Goal: Task Accomplishment & Management: Use online tool/utility

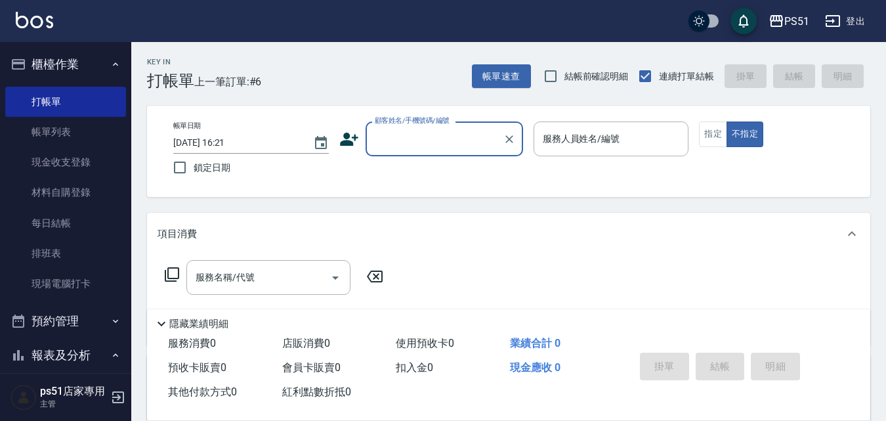
click at [451, 141] on input "顧客姓名/手機號碼/編號" at bounding box center [434, 138] width 126 height 23
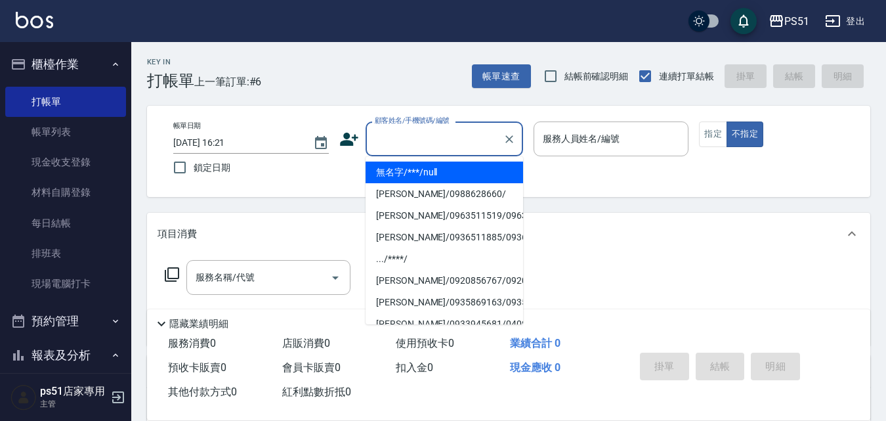
click at [443, 163] on li "無名字/***/null" at bounding box center [443, 172] width 157 height 22
type input "無名字/***/null"
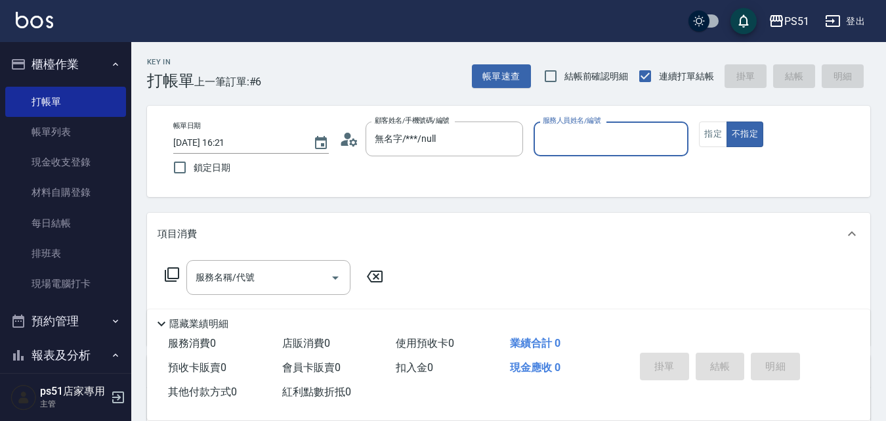
click at [579, 142] on input "服務人員姓名/編號" at bounding box center [611, 138] width 144 height 23
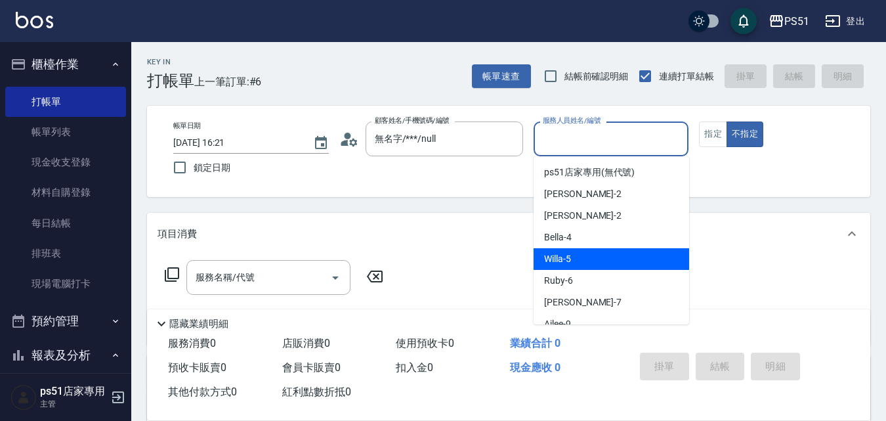
click at [573, 252] on div "Willa -5" at bounding box center [610, 259] width 155 height 22
type input "Willa-5"
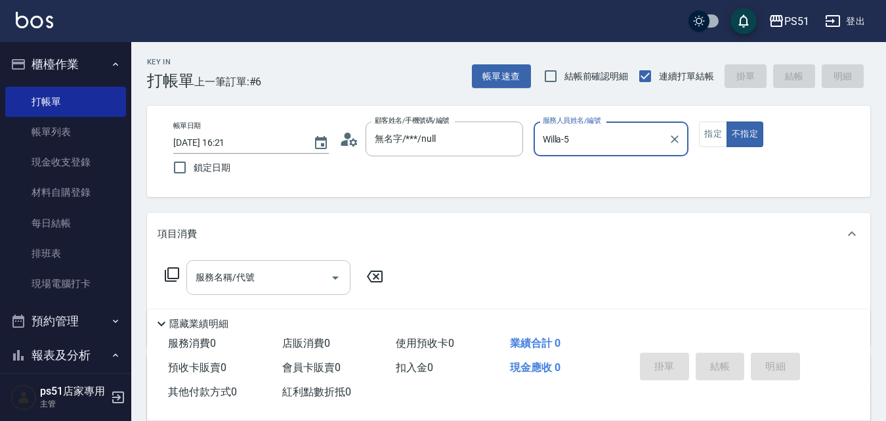
click at [233, 271] on div "服務名稱/代號 服務名稱/代號" at bounding box center [268, 277] width 164 height 35
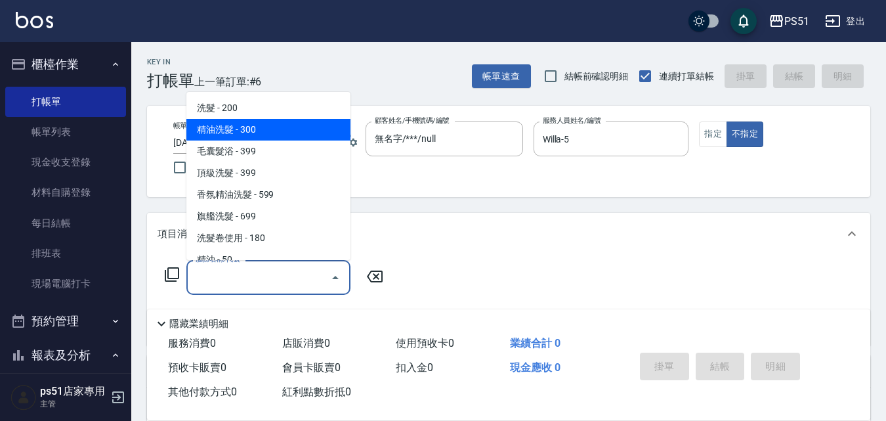
click at [276, 125] on span "精油洗髮 - 300" at bounding box center [268, 130] width 164 height 22
type input "精油洗髮(102)"
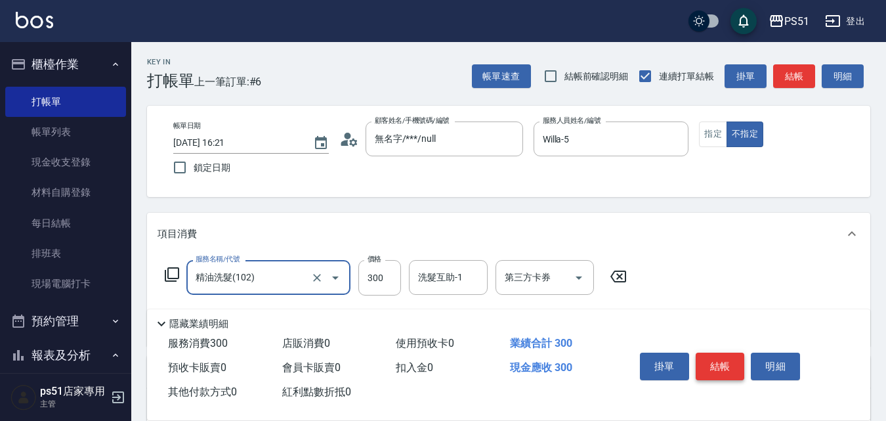
click at [724, 360] on button "結帳" at bounding box center [719, 366] width 49 height 28
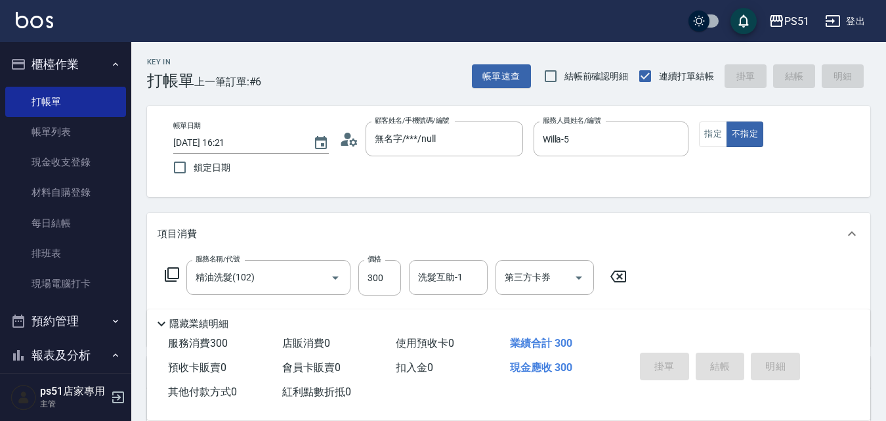
type input "[DATE] 17:30"
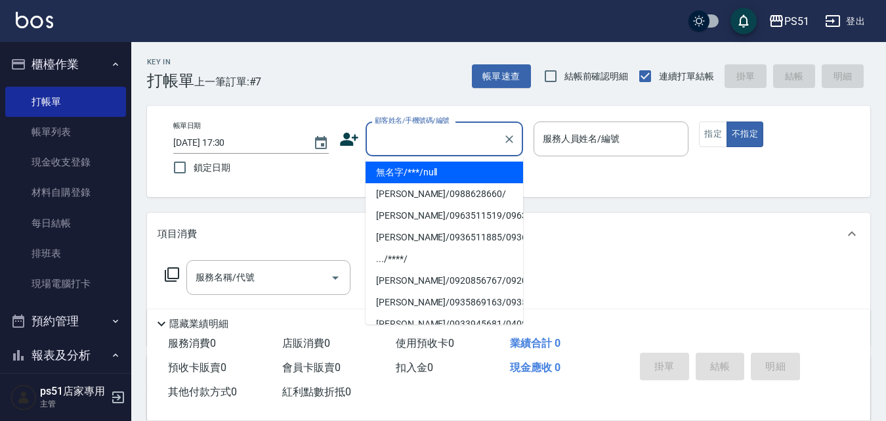
click at [481, 130] on input "顧客姓名/手機號碼/編號" at bounding box center [434, 138] width 126 height 23
click at [454, 159] on ul "無名字/***/null [PERSON_NAME]/0988628660/ [PERSON_NAME]/0963511519/0963511519 [PER…" at bounding box center [443, 240] width 157 height 168
click at [403, 173] on li "無名字/***/null" at bounding box center [443, 172] width 157 height 22
type input "無名字/***/null"
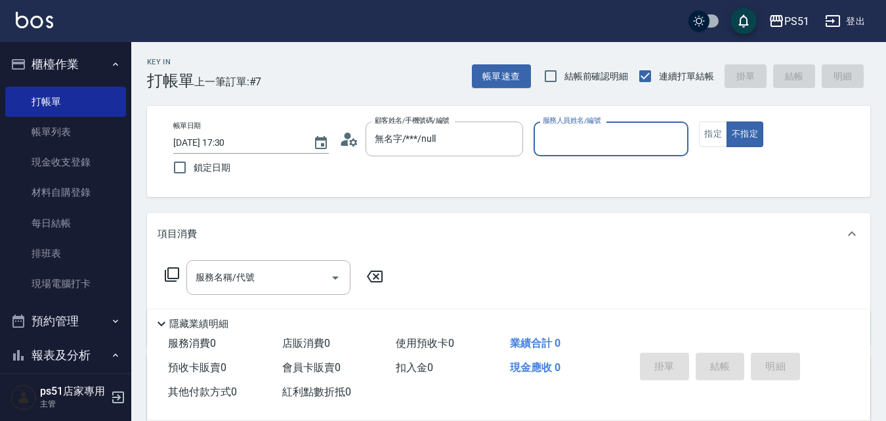
click at [592, 138] on input "服務人員姓名/編號" at bounding box center [611, 138] width 144 height 23
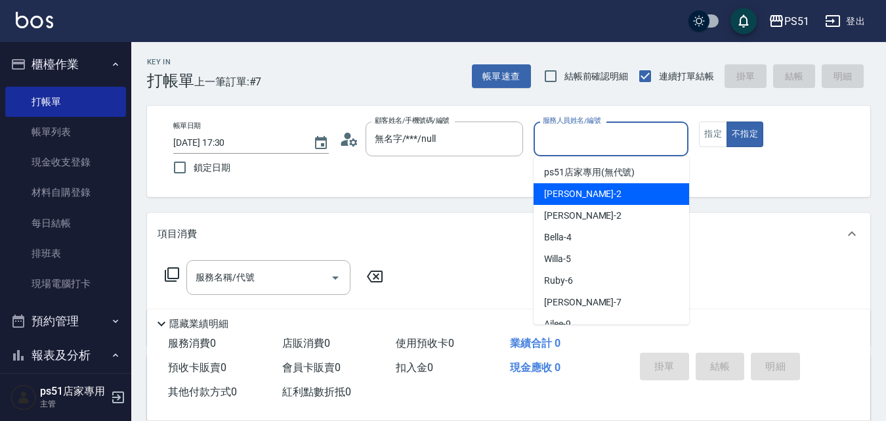
click at [608, 192] on div "[PERSON_NAME] -2" at bounding box center [610, 194] width 155 height 22
type input "[PERSON_NAME]-2"
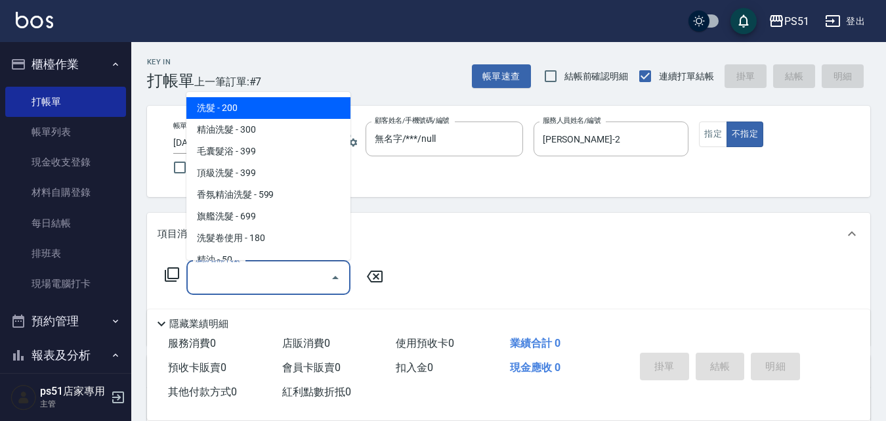
click at [198, 281] on input "服務名稱/代號" at bounding box center [258, 277] width 133 height 23
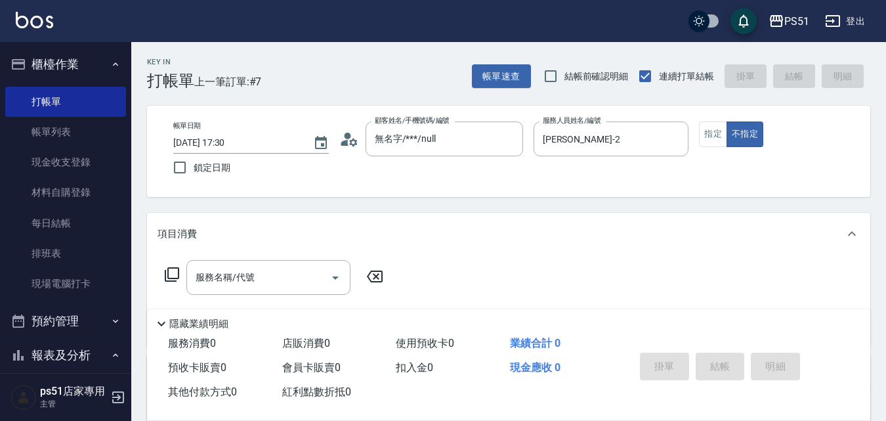
click at [564, 275] on div "服務名稱/代號 服務名稱/代號" at bounding box center [508, 300] width 723 height 91
click at [169, 271] on icon at bounding box center [172, 274] width 14 height 14
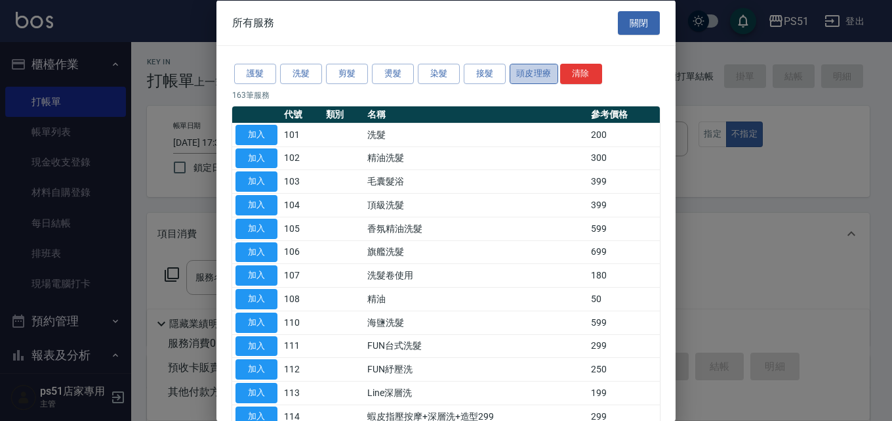
click at [520, 79] on button "頭皮理療" at bounding box center [534, 74] width 49 height 20
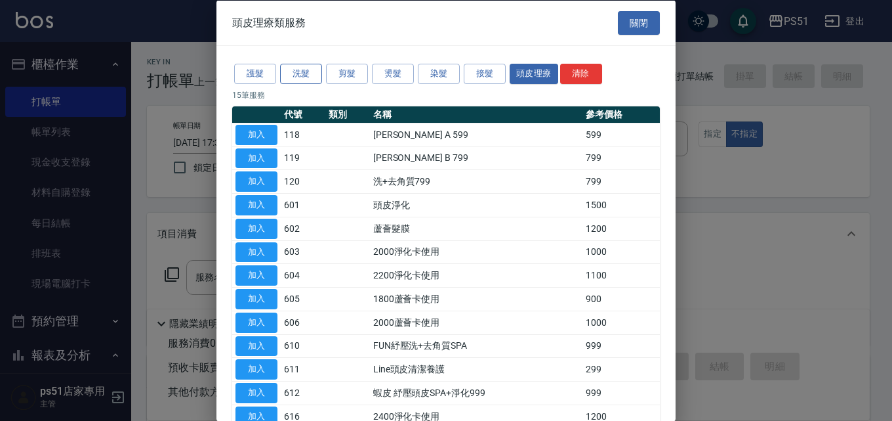
click at [304, 73] on button "洗髮" at bounding box center [301, 74] width 42 height 20
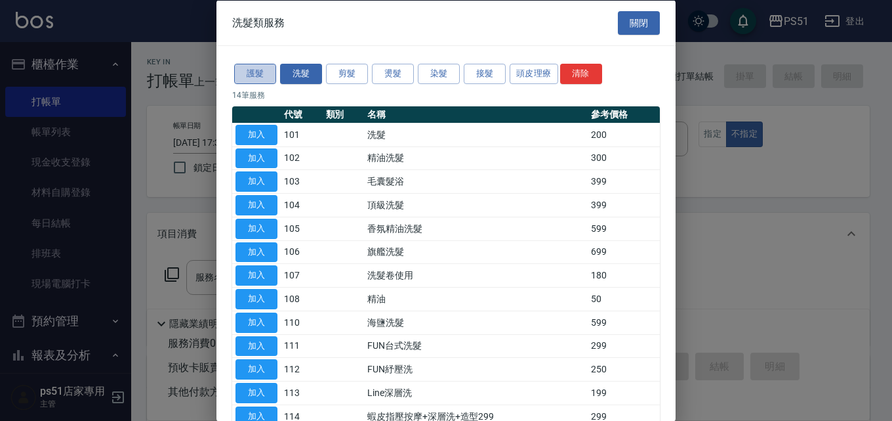
click at [258, 72] on button "護髮" at bounding box center [255, 74] width 42 height 20
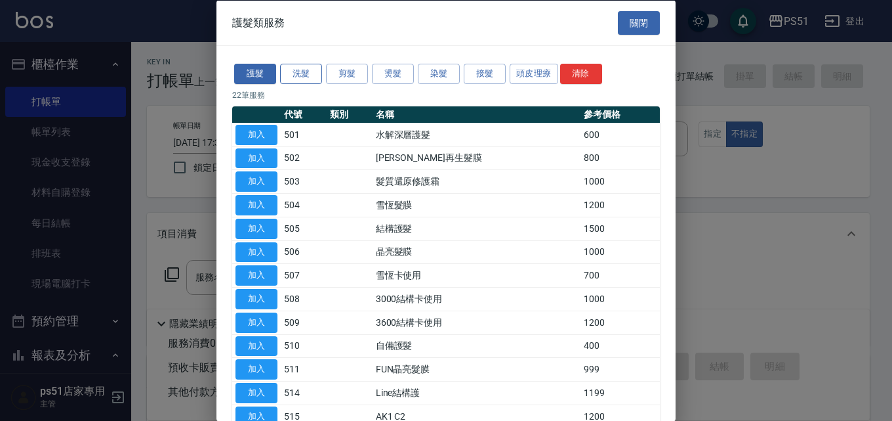
click at [287, 69] on button "洗髮" at bounding box center [301, 74] width 42 height 20
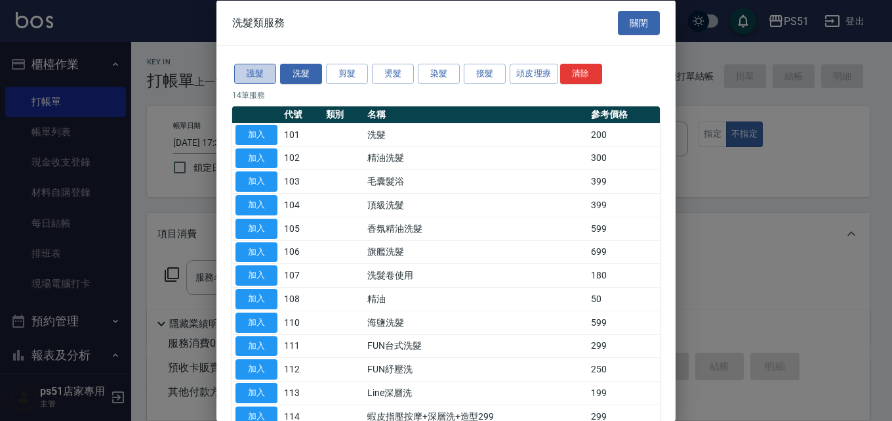
click at [247, 73] on button "護髮" at bounding box center [255, 74] width 42 height 20
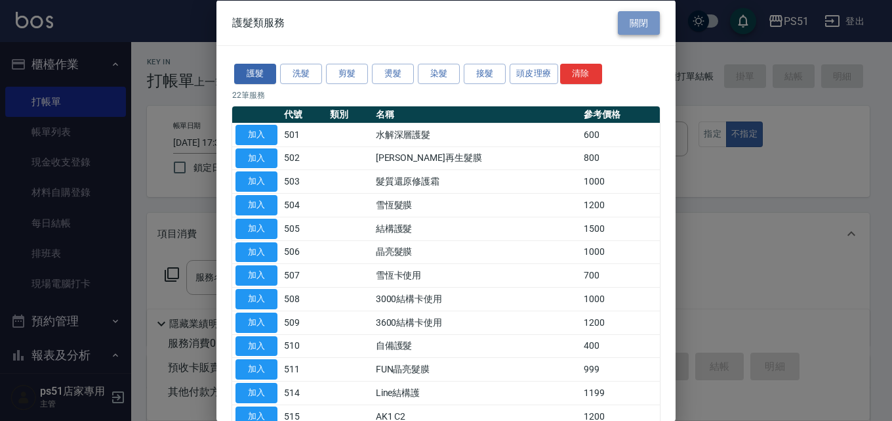
click at [628, 23] on button "關閉" at bounding box center [639, 22] width 42 height 24
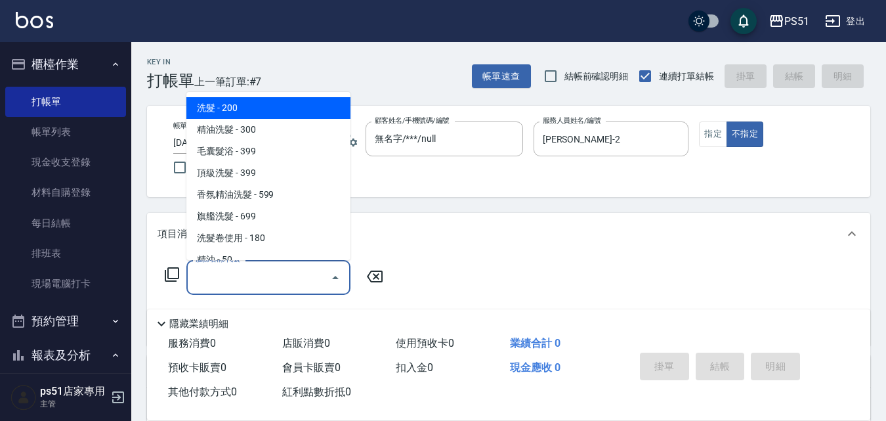
click at [236, 282] on input "服務名稱/代號" at bounding box center [258, 277] width 133 height 23
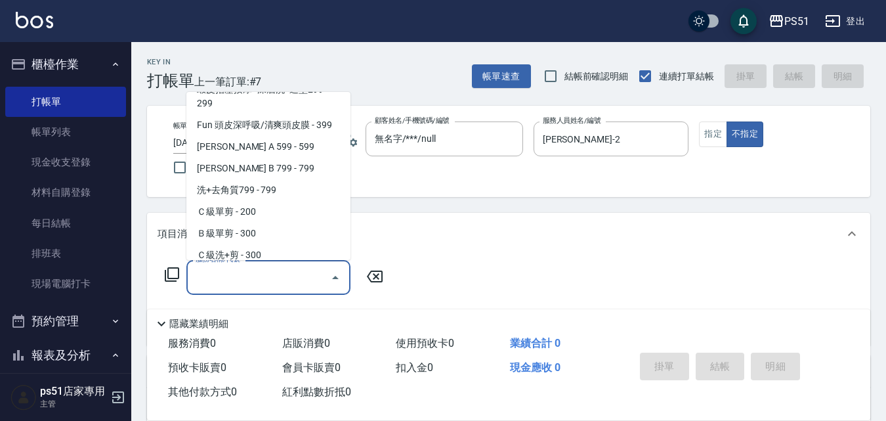
scroll to position [306, 0]
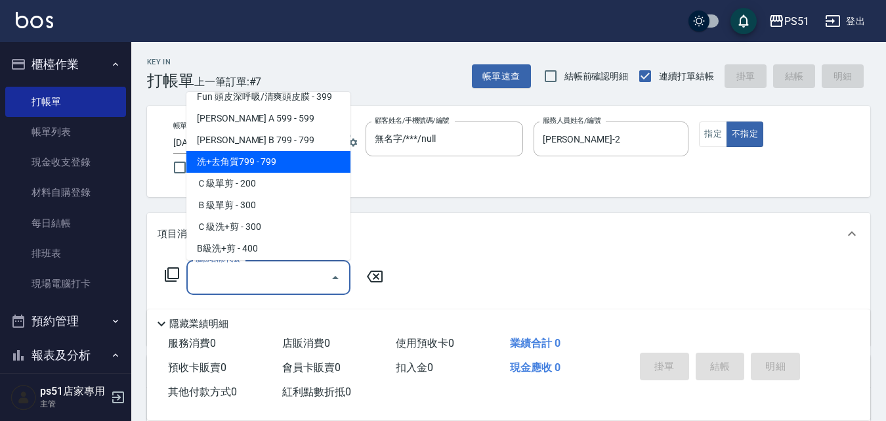
click at [277, 165] on span "洗+去角質799 - 799" at bounding box center [268, 162] width 164 height 22
type input "洗+去角質799(120)"
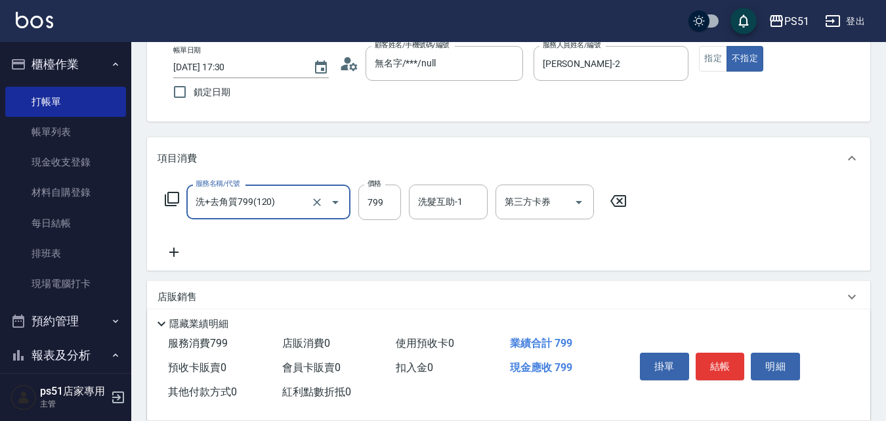
scroll to position [0, 0]
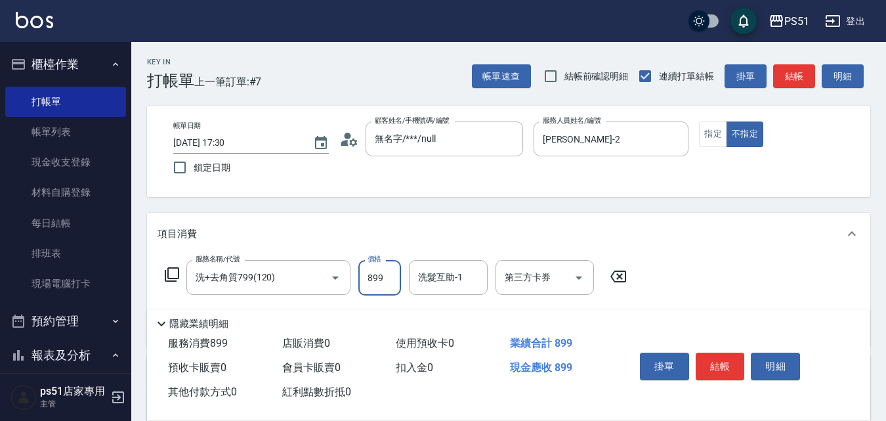
type input "899"
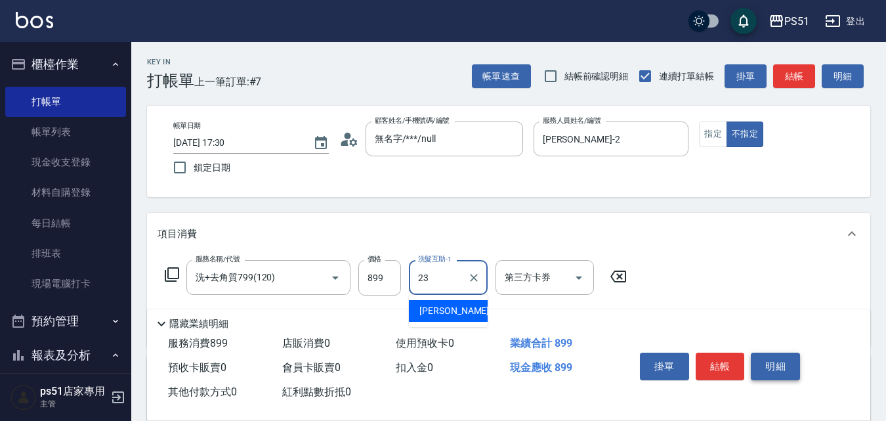
type input "孝恩-23"
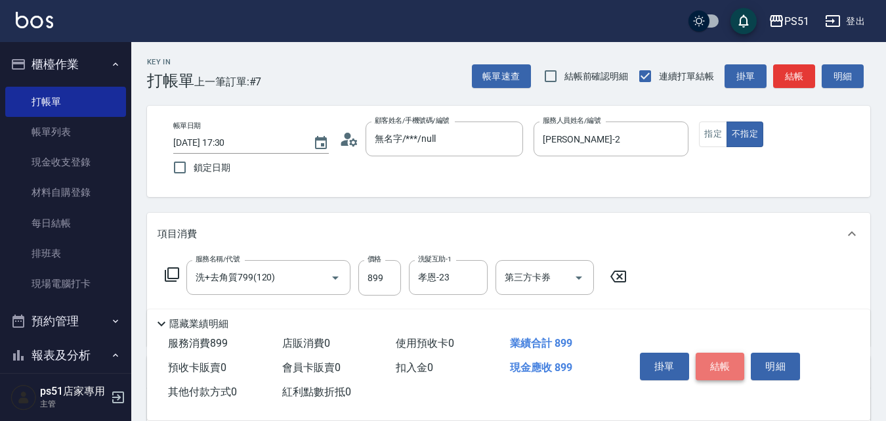
click at [710, 367] on button "結帳" at bounding box center [719, 366] width 49 height 28
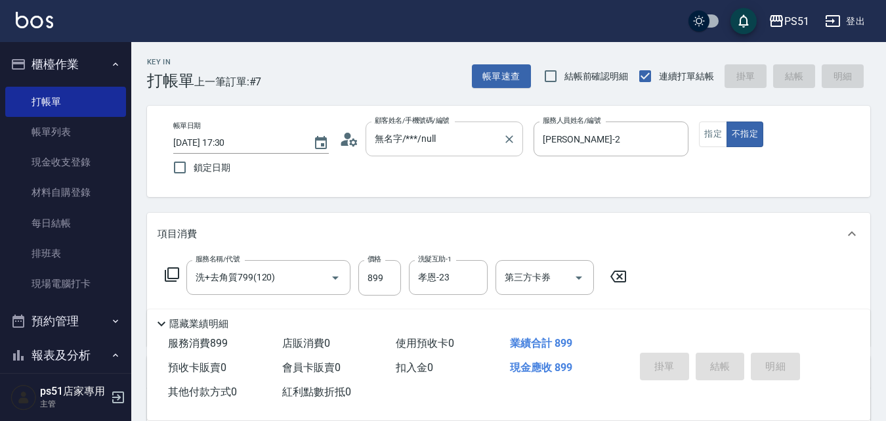
type input "[DATE] 17:56"
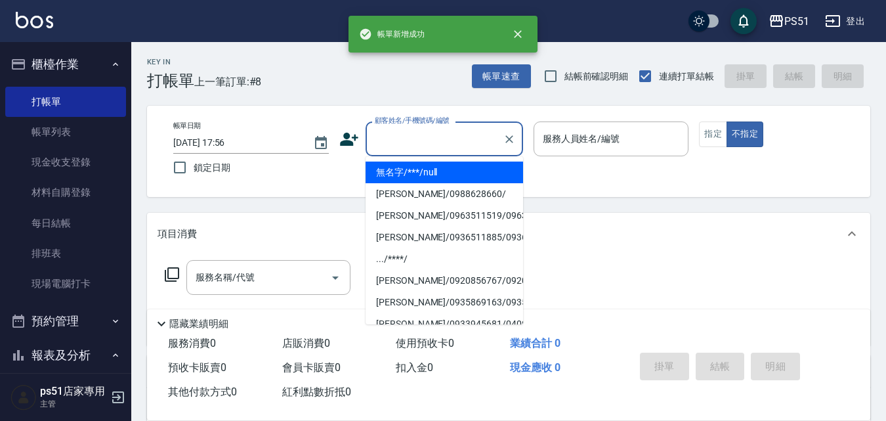
click at [426, 138] on input "顧客姓名/手機號碼/編號" at bounding box center [434, 138] width 126 height 23
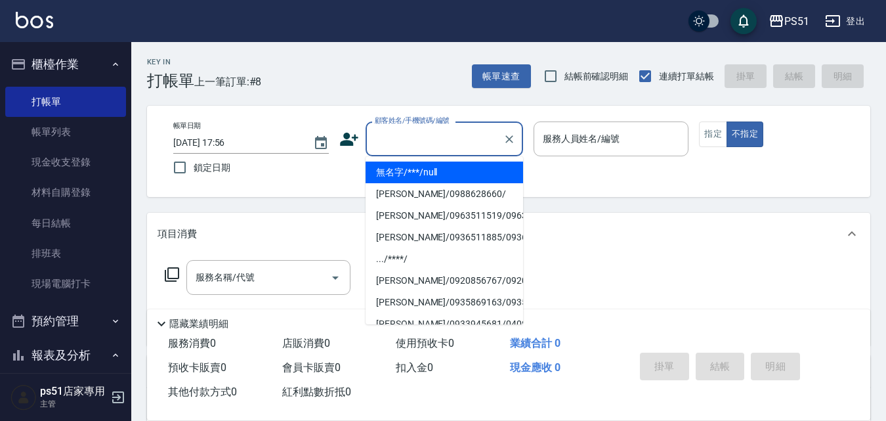
click at [440, 166] on li "無名字/***/null" at bounding box center [443, 172] width 157 height 22
type input "無名字/***/null"
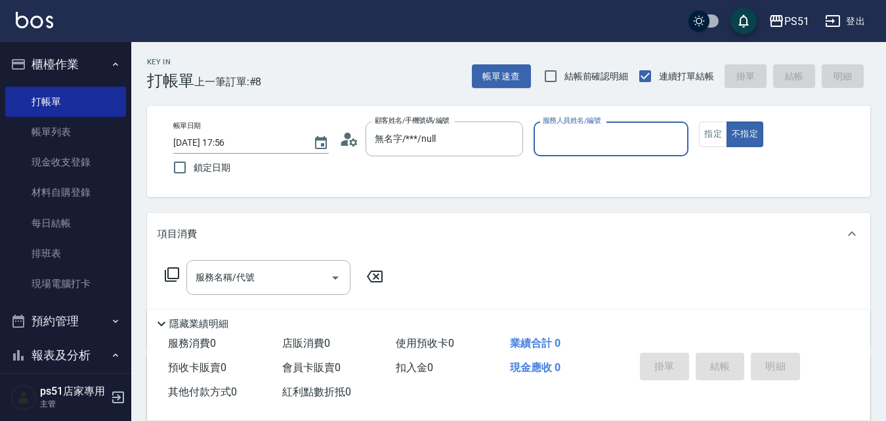
click at [571, 139] on input "服務人員姓名/編號" at bounding box center [611, 138] width 144 height 23
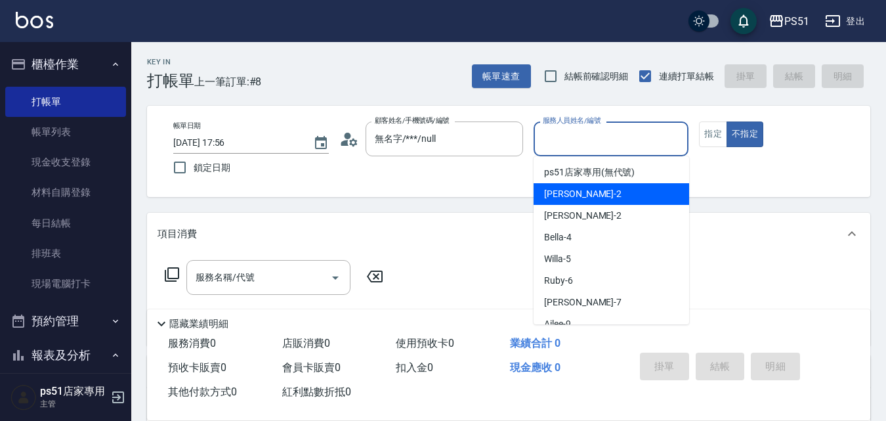
click at [574, 193] on span "[PERSON_NAME] -2" at bounding box center [582, 194] width 77 height 14
type input "[PERSON_NAME]-2"
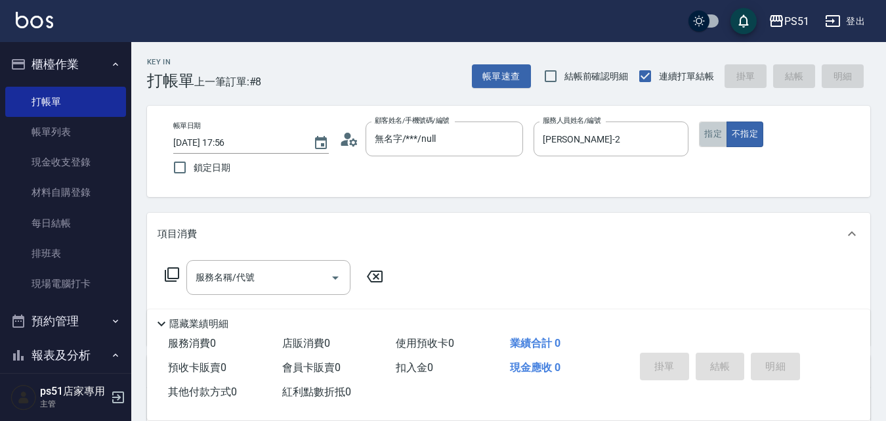
click at [700, 141] on button "指定" at bounding box center [713, 134] width 28 height 26
click at [167, 274] on icon at bounding box center [172, 274] width 16 height 16
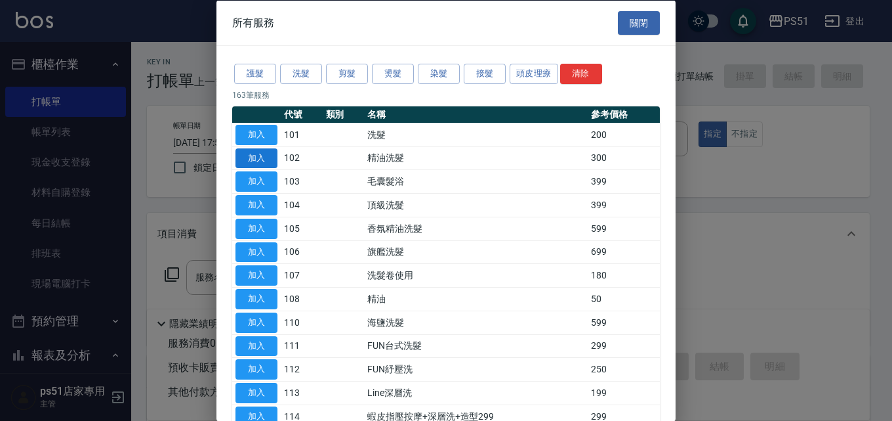
click at [268, 154] on button "加入" at bounding box center [257, 158] width 42 height 20
type input "精油洗髮(102)"
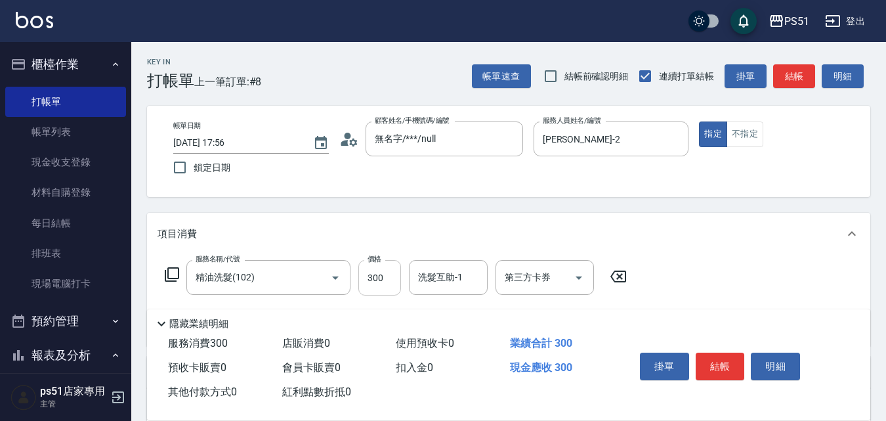
click at [365, 283] on input "300" at bounding box center [379, 277] width 43 height 35
type input "500"
type input "孝恩-23"
click at [712, 360] on button "結帳" at bounding box center [719, 366] width 49 height 28
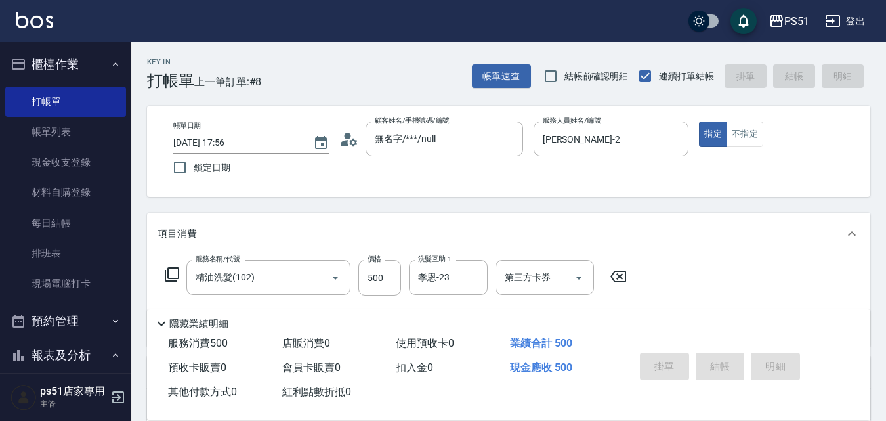
type input "[DATE] 17:57"
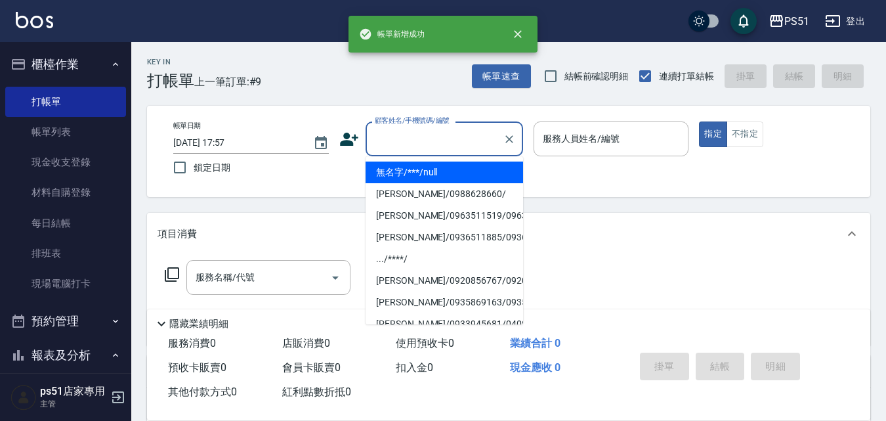
click at [422, 140] on input "顧客姓名/手機號碼/編號" at bounding box center [434, 138] width 126 height 23
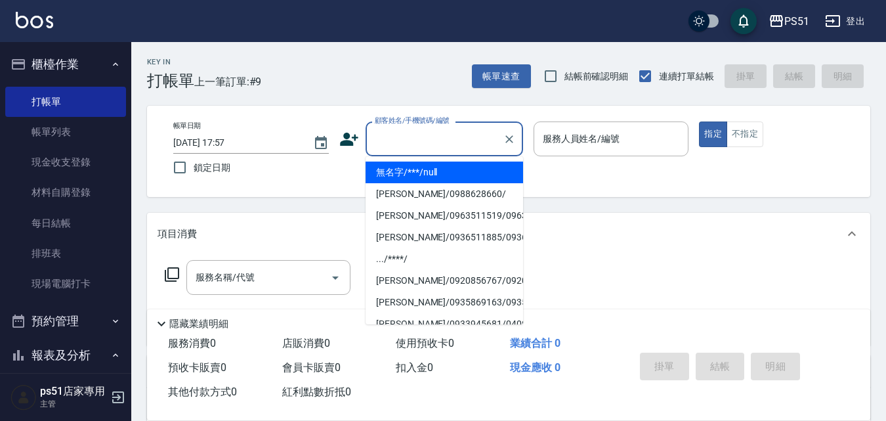
click at [428, 173] on li "無名字/***/null" at bounding box center [443, 172] width 157 height 22
type input "無名字/***/null"
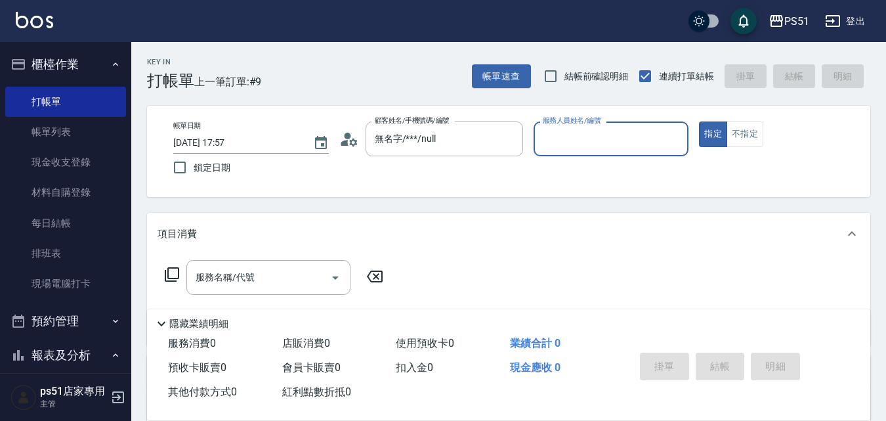
click at [617, 137] on input "服務人員姓名/編號" at bounding box center [611, 138] width 144 height 23
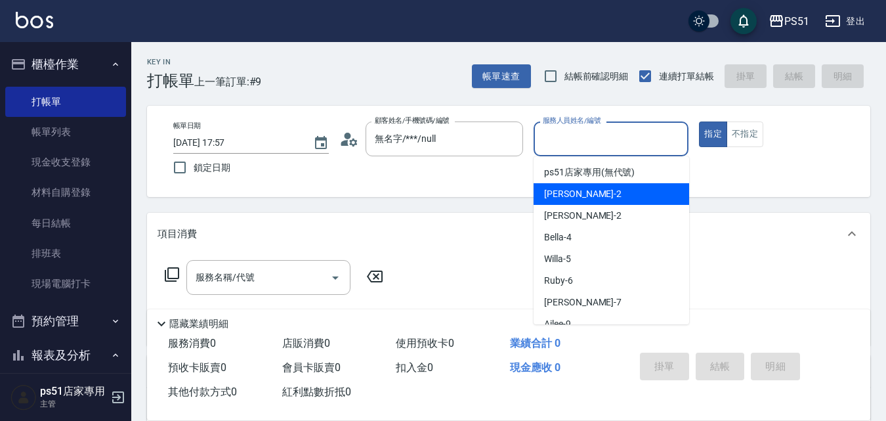
click at [617, 196] on div "[PERSON_NAME] -2" at bounding box center [610, 194] width 155 height 22
type input "[PERSON_NAME]-2"
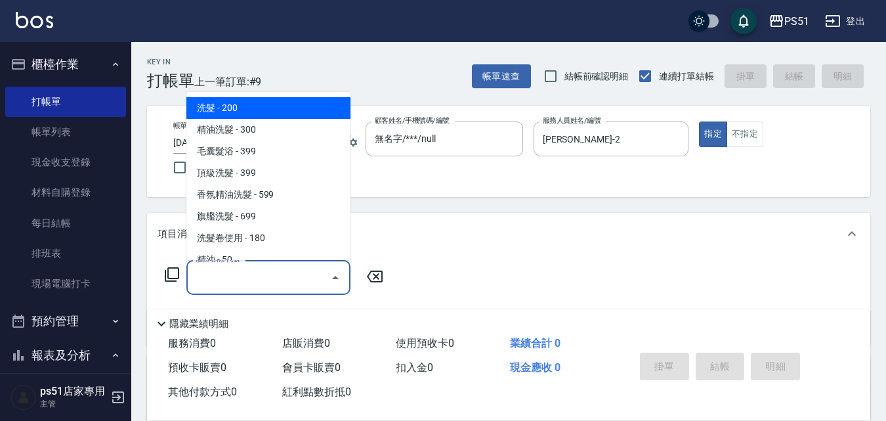
click at [252, 276] on input "服務名稱/代號" at bounding box center [258, 277] width 133 height 23
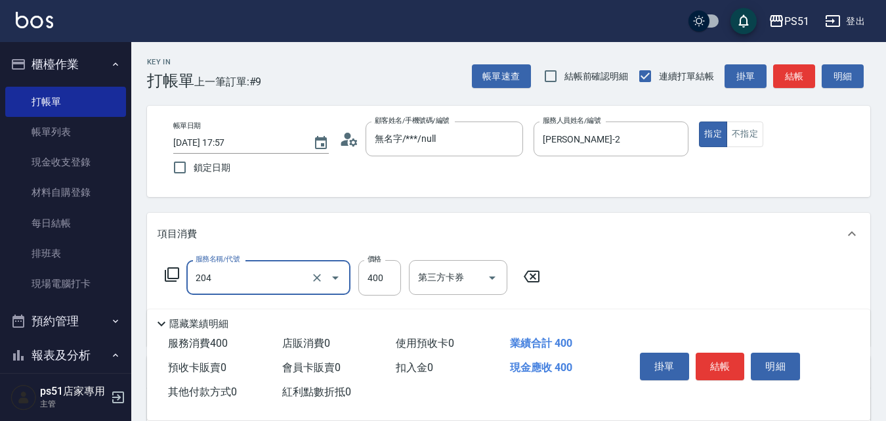
type input "B級洗+剪(204)"
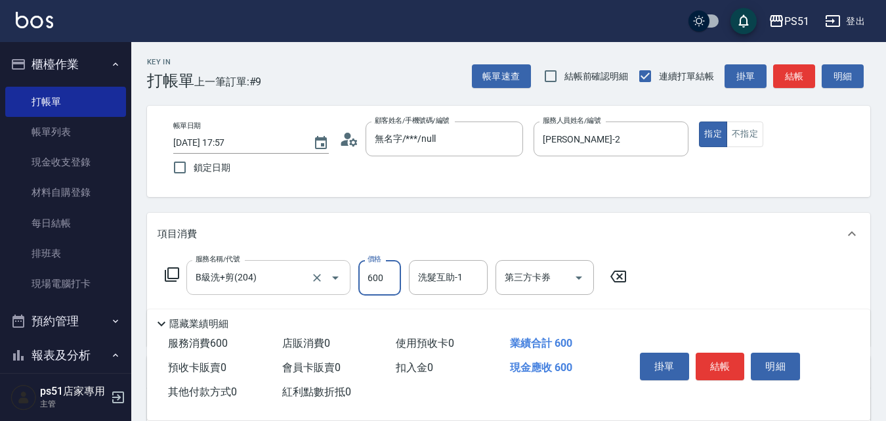
type input "600"
type input "2"
click at [716, 364] on button "結帳" at bounding box center [719, 366] width 49 height 28
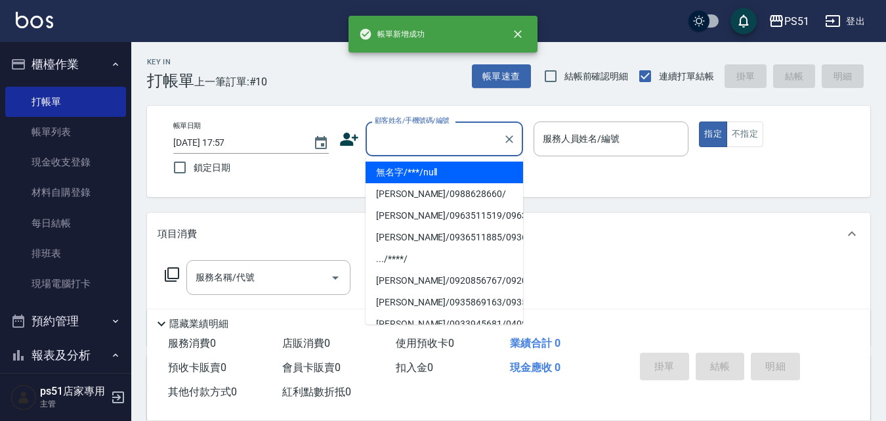
click at [434, 133] on input "顧客姓名/手機號碼/編號" at bounding box center [434, 138] width 126 height 23
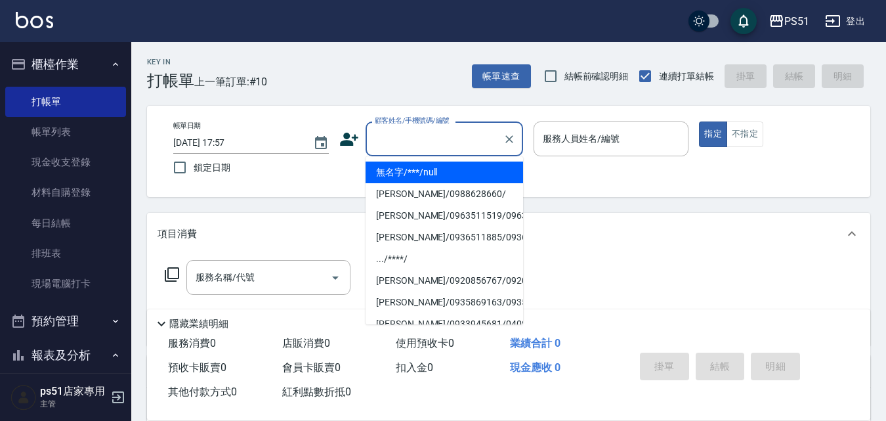
click at [446, 182] on li "無名字/***/null" at bounding box center [443, 172] width 157 height 22
type input "無名字/***/null"
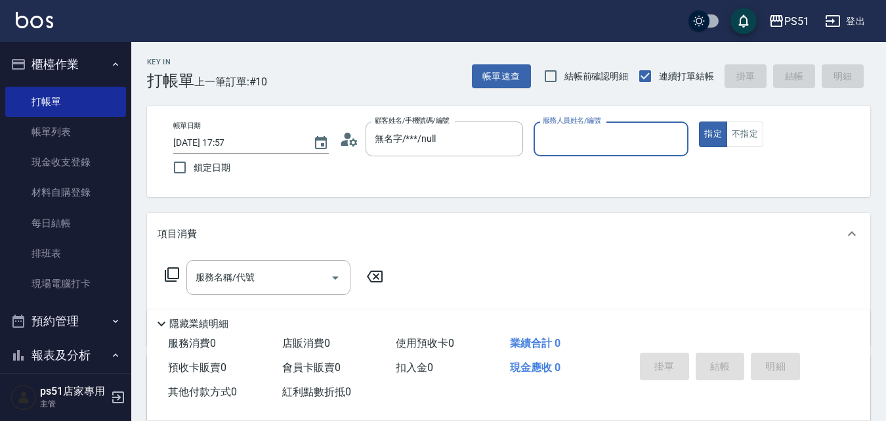
click at [624, 149] on input "服務人員姓名/編號" at bounding box center [611, 138] width 144 height 23
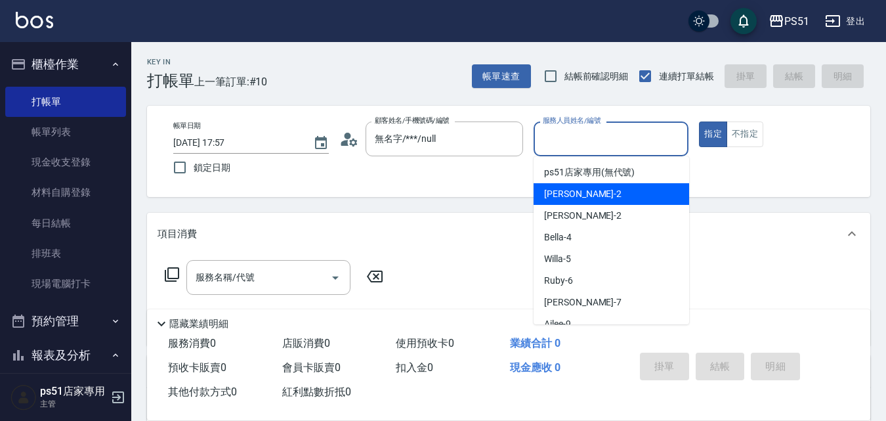
click at [628, 192] on div "[PERSON_NAME] -2" at bounding box center [610, 194] width 155 height 22
type input "[PERSON_NAME]-2"
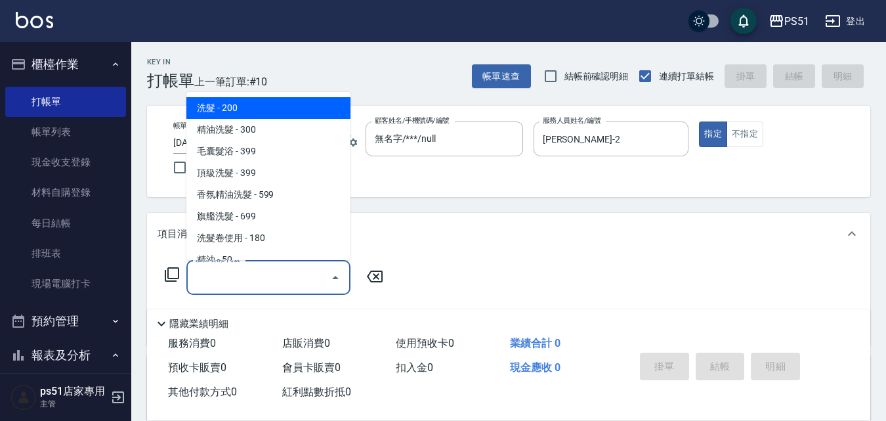
click at [250, 283] on input "服務名稱/代號" at bounding box center [258, 277] width 133 height 23
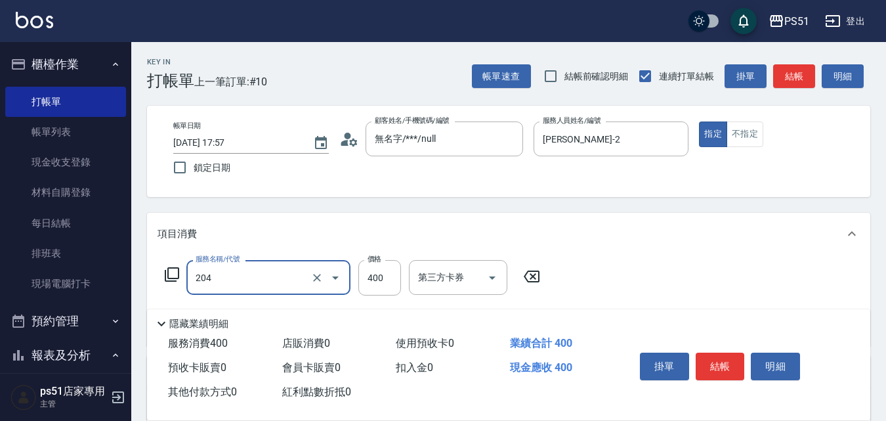
type input "B級洗+剪(204)"
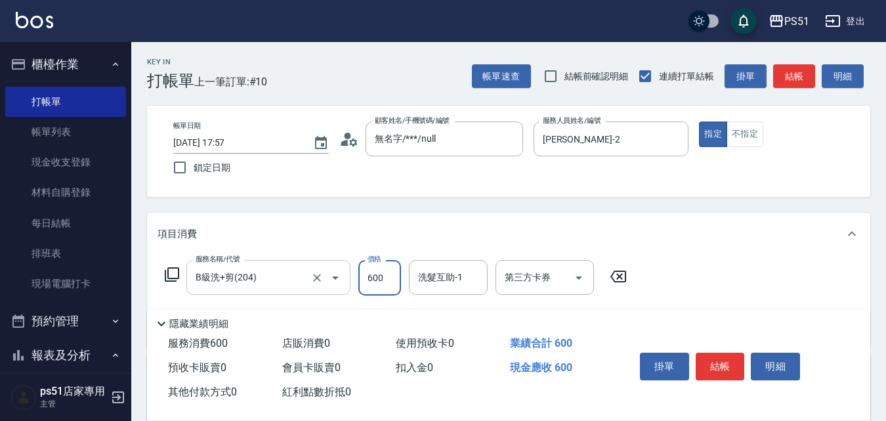
type input "600"
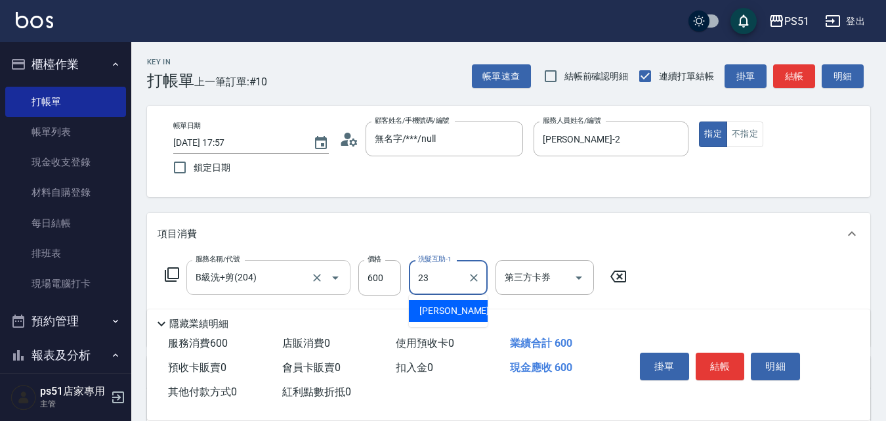
type input "孝恩-23"
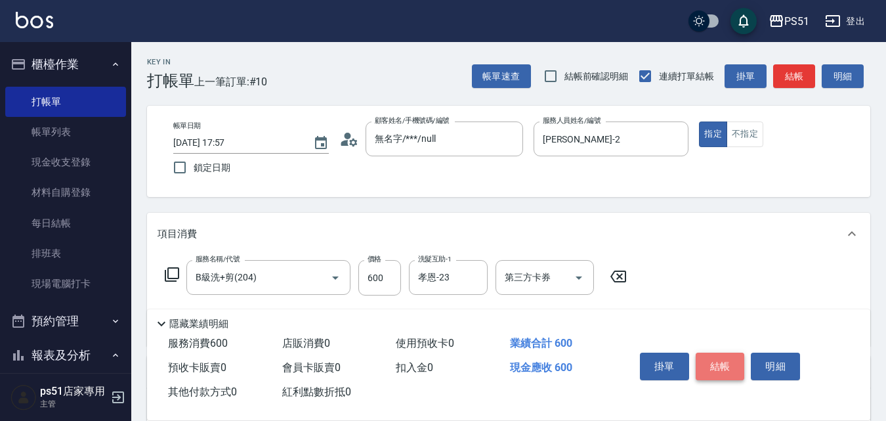
click at [719, 360] on button "結帳" at bounding box center [719, 366] width 49 height 28
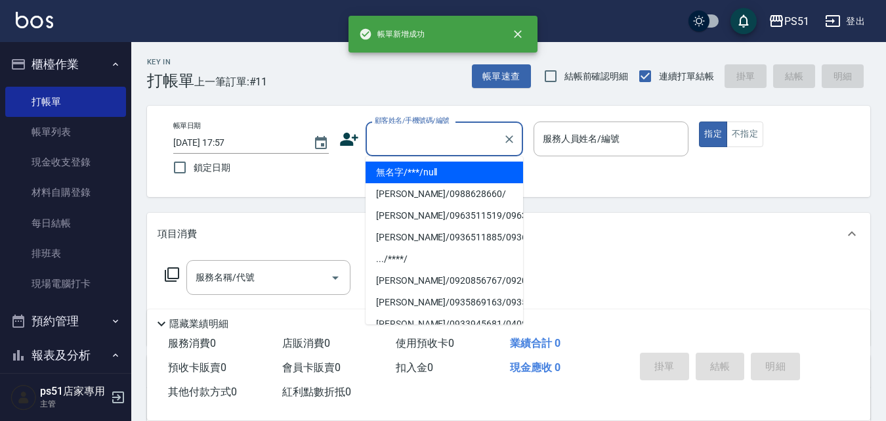
click at [421, 140] on input "顧客姓名/手機號碼/編號" at bounding box center [434, 138] width 126 height 23
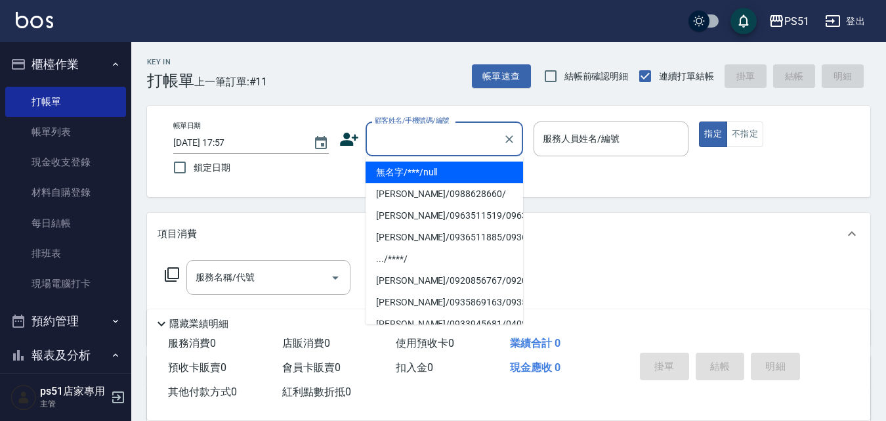
click at [435, 168] on li "無名字/***/null" at bounding box center [443, 172] width 157 height 22
type input "無名字/***/null"
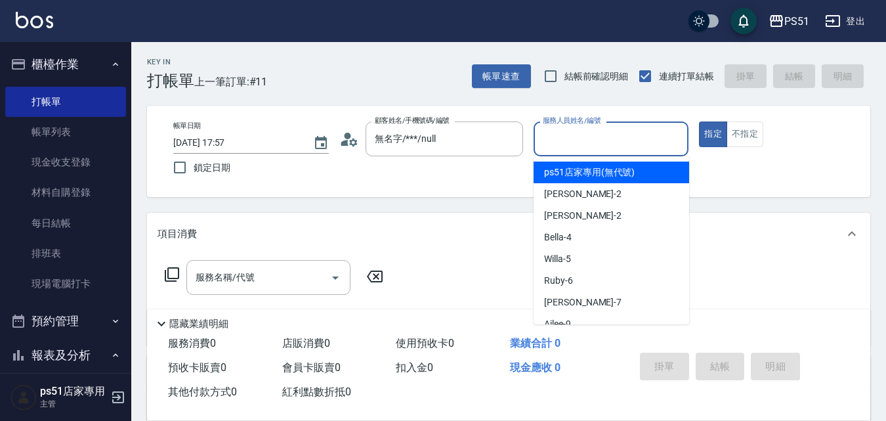
click at [632, 143] on input "服務人員姓名/編號" at bounding box center [611, 138] width 144 height 23
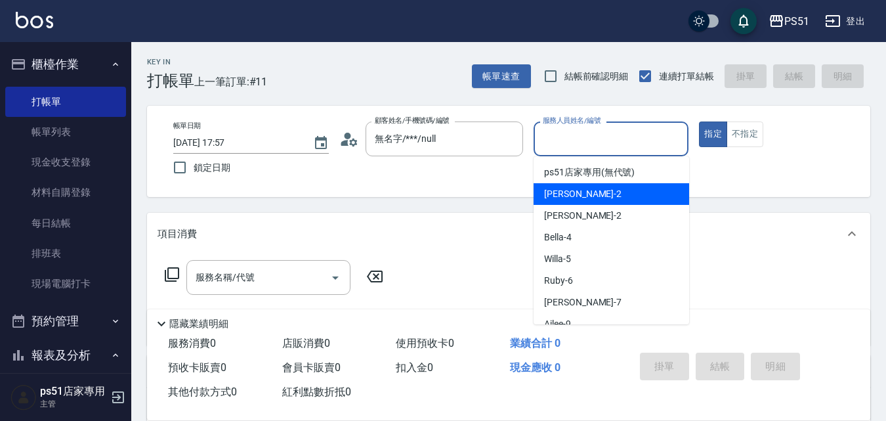
click at [625, 193] on div "[PERSON_NAME] -2" at bounding box center [610, 194] width 155 height 22
type input "[PERSON_NAME]-2"
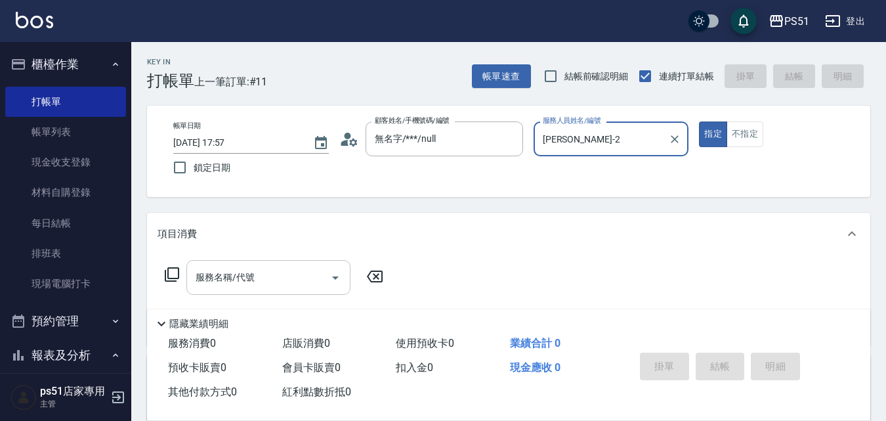
click at [206, 274] on input "服務名稱/代號" at bounding box center [258, 277] width 133 height 23
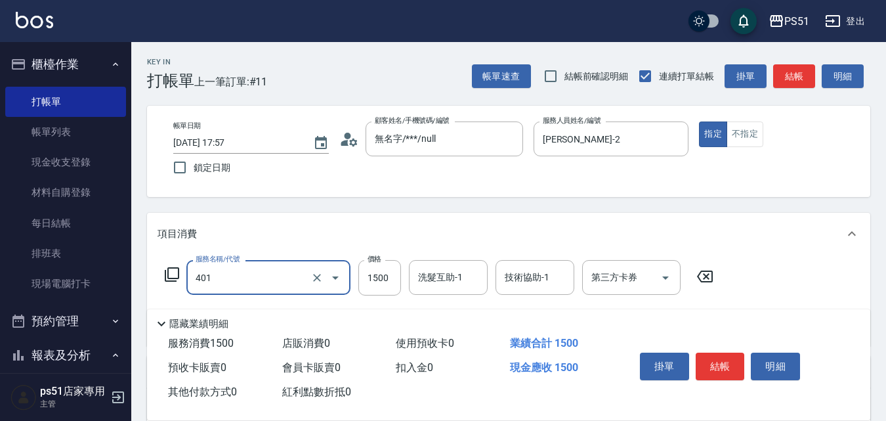
type input "基本染髮(401)"
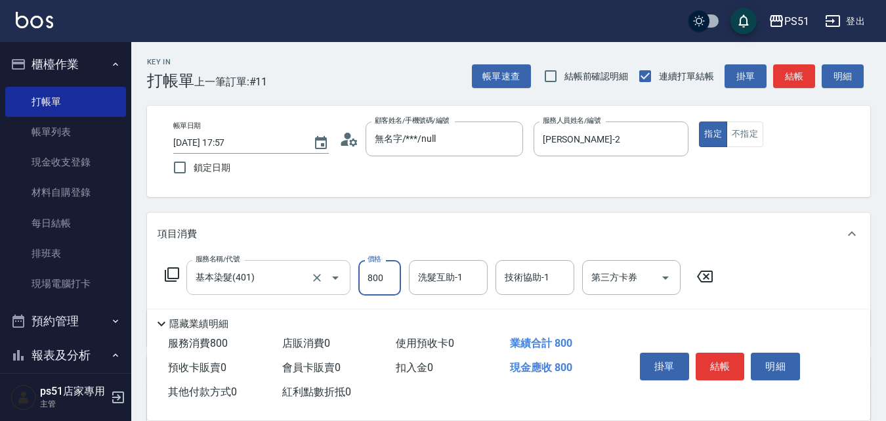
type input "800"
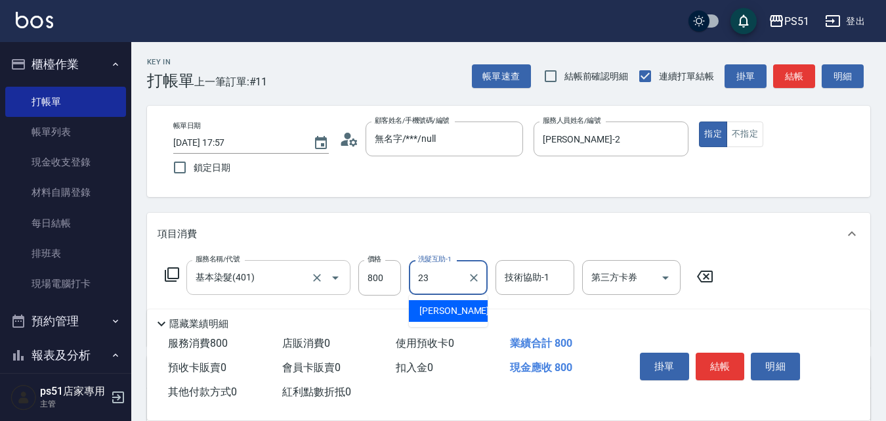
type input "孝恩-23"
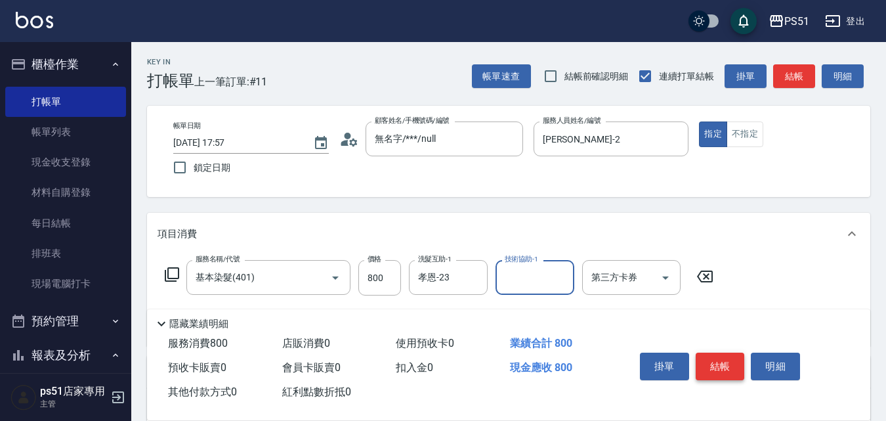
click at [716, 365] on button "結帳" at bounding box center [719, 366] width 49 height 28
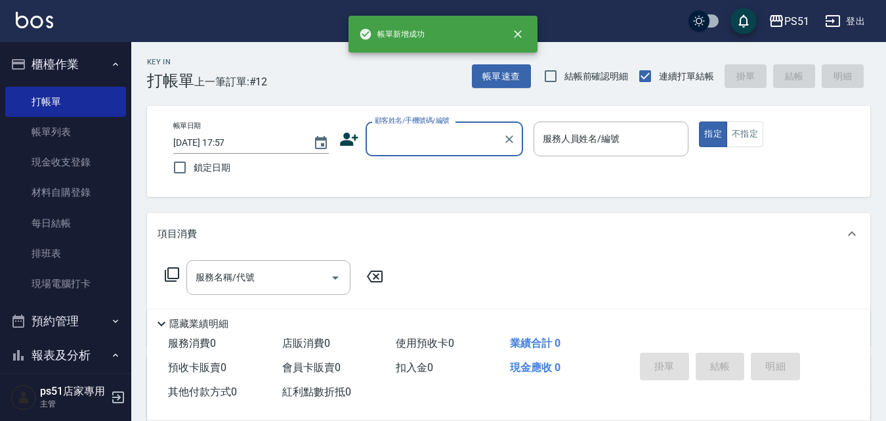
click at [477, 135] on input "顧客姓名/手機號碼/編號" at bounding box center [434, 138] width 126 height 23
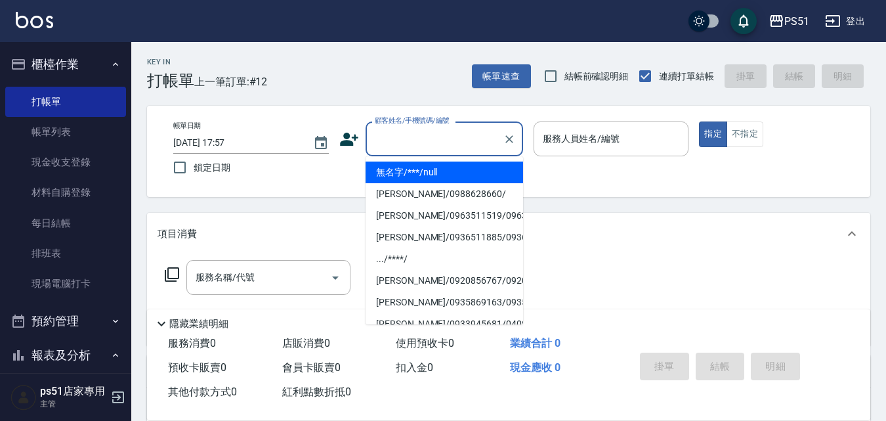
click at [480, 169] on li "無名字/***/null" at bounding box center [443, 172] width 157 height 22
type input "無名字/***/null"
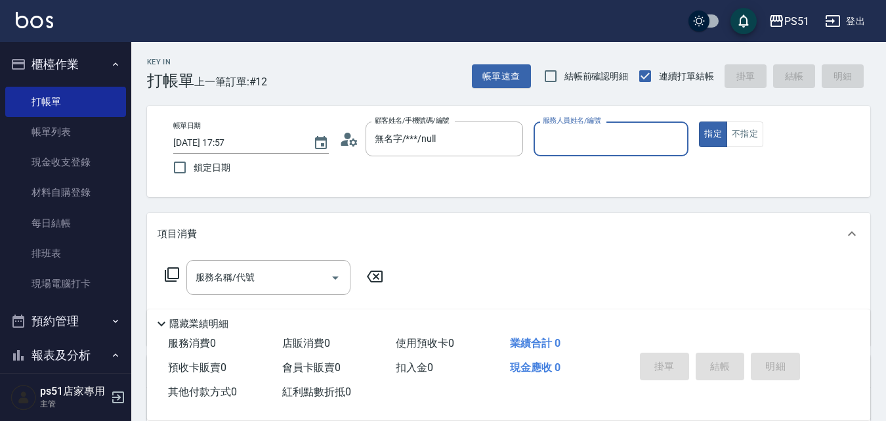
click at [569, 146] on input "服務人員姓名/編號" at bounding box center [611, 138] width 144 height 23
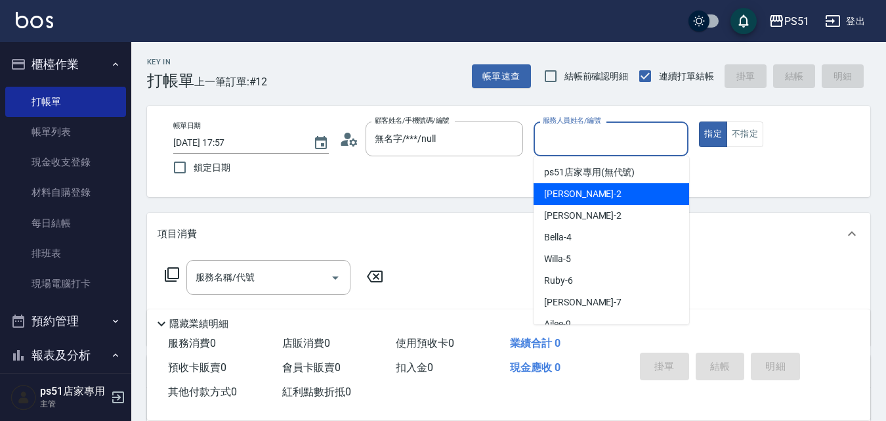
click at [570, 185] on div "[PERSON_NAME] -2" at bounding box center [610, 194] width 155 height 22
type input "[PERSON_NAME]-2"
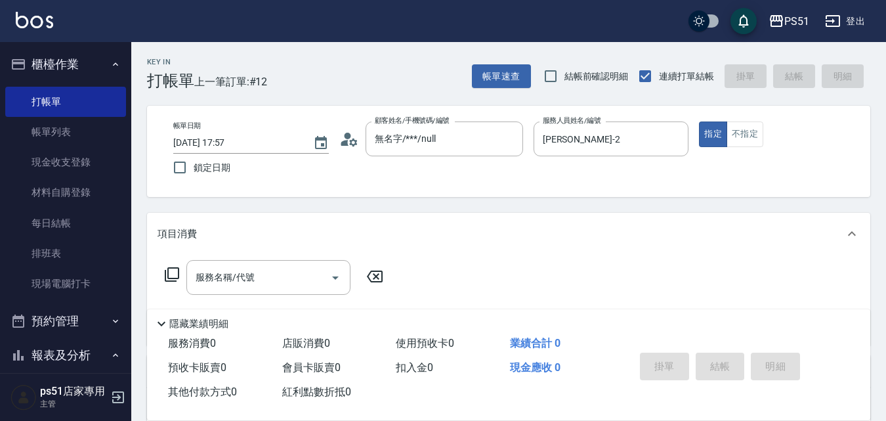
click at [165, 269] on icon at bounding box center [172, 274] width 16 height 16
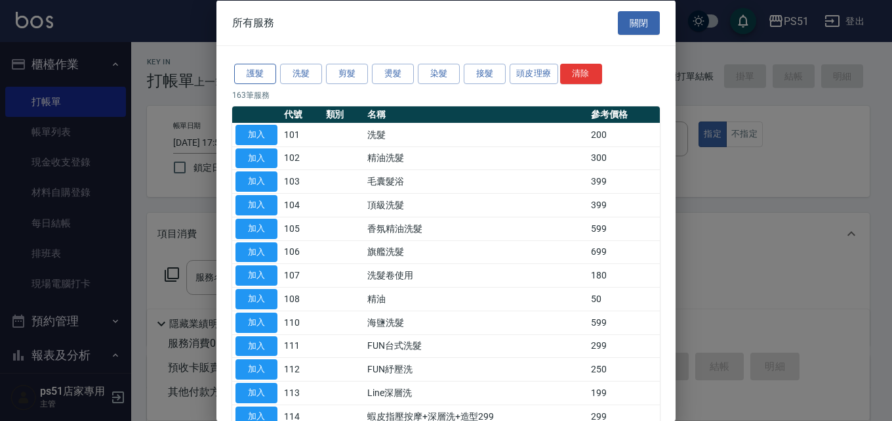
click at [254, 77] on button "護髮" at bounding box center [255, 74] width 42 height 20
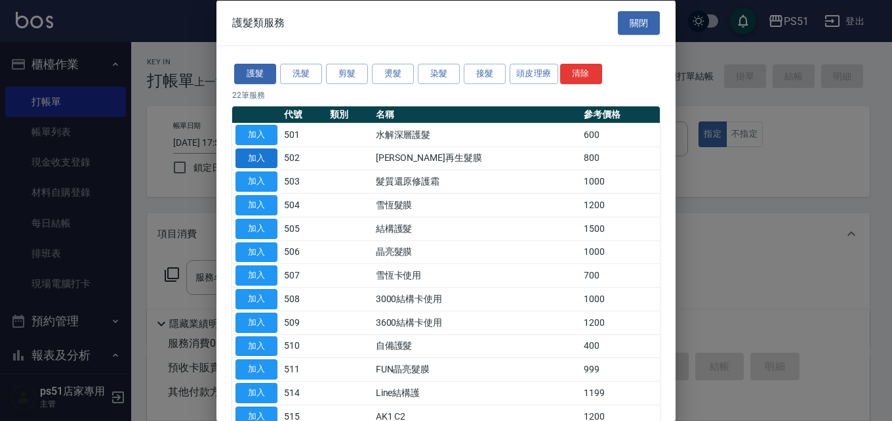
click at [238, 155] on button "加入" at bounding box center [257, 158] width 42 height 20
type input "[PERSON_NAME]再生髮膜(502)"
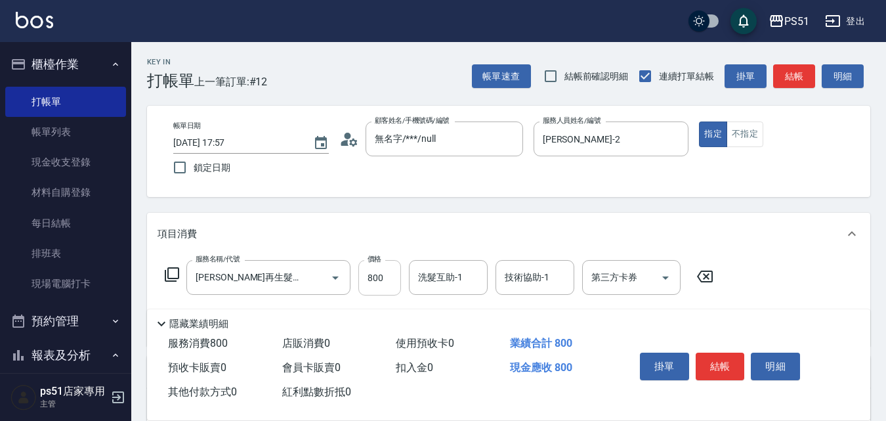
click at [379, 280] on input "800" at bounding box center [379, 277] width 43 height 35
type input "1200"
click at [712, 352] on button "結帳" at bounding box center [719, 366] width 49 height 28
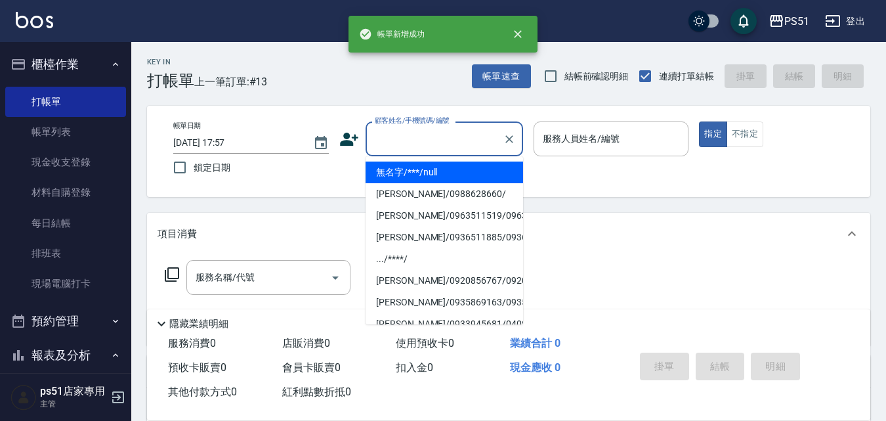
click at [422, 132] on input "顧客姓名/手機號碼/編號" at bounding box center [434, 138] width 126 height 23
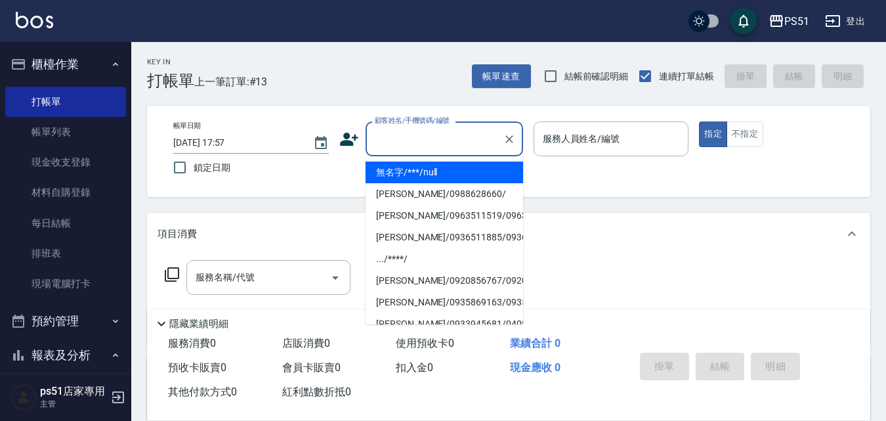
click at [432, 165] on li "無名字/***/null" at bounding box center [443, 172] width 157 height 22
type input "無名字/***/null"
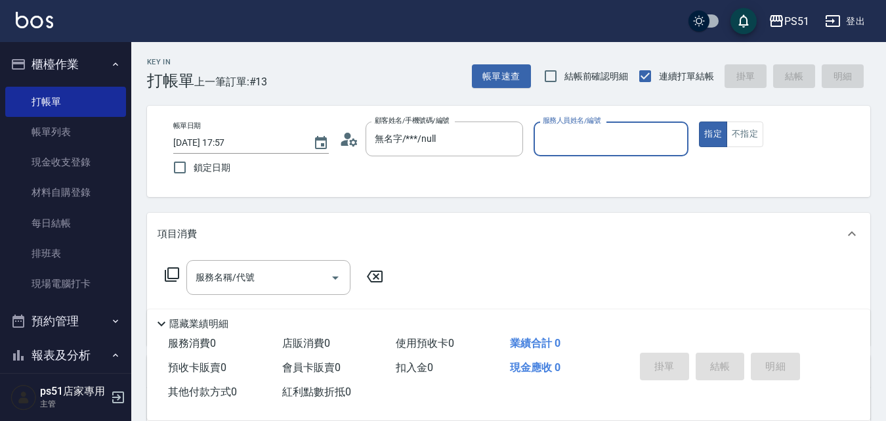
click at [600, 137] on input "服務人員姓名/編號" at bounding box center [611, 138] width 144 height 23
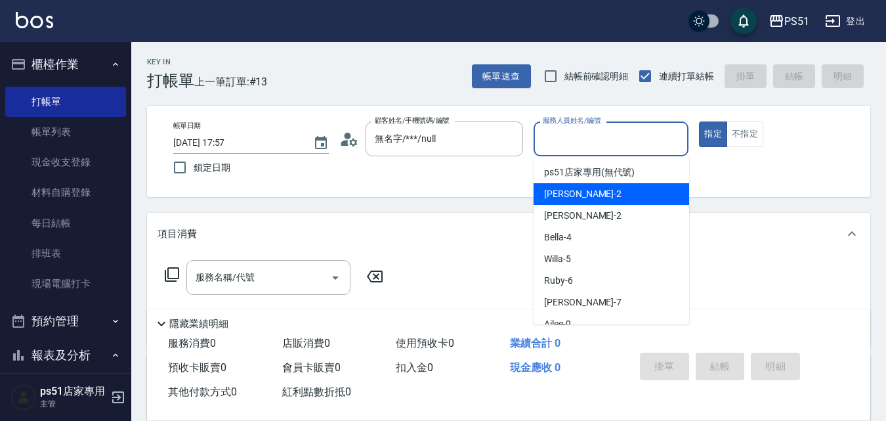
click at [601, 199] on div "[PERSON_NAME] -2" at bounding box center [610, 194] width 155 height 22
type input "[PERSON_NAME]-2"
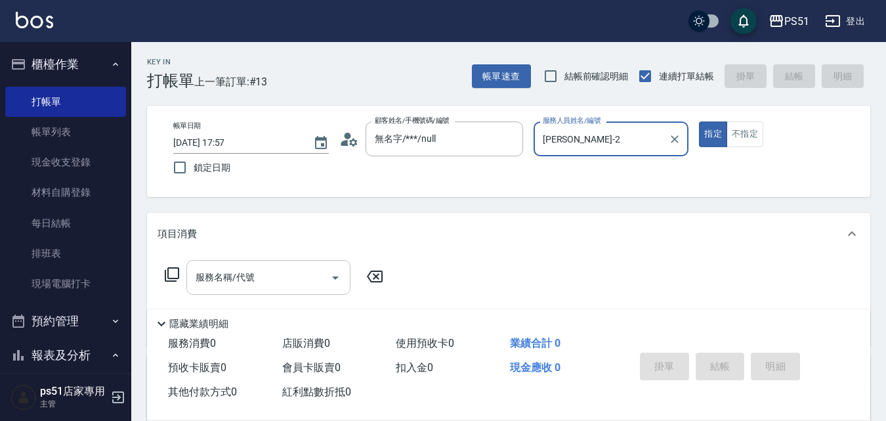
click at [258, 272] on input "服務名稱/代號" at bounding box center [258, 277] width 133 height 23
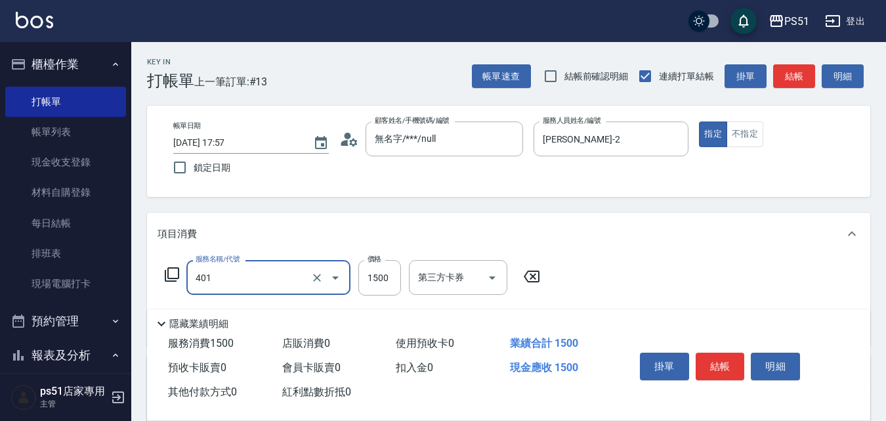
type input "基本染髮(401)"
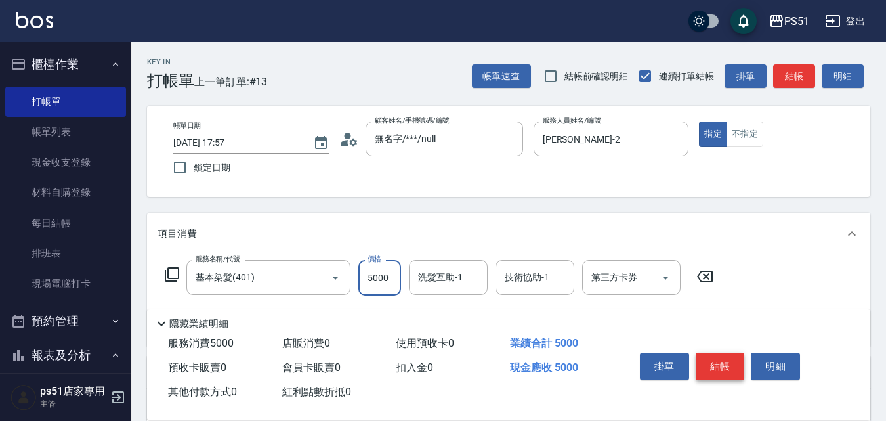
type input "5000"
click at [715, 352] on button "結帳" at bounding box center [719, 366] width 49 height 28
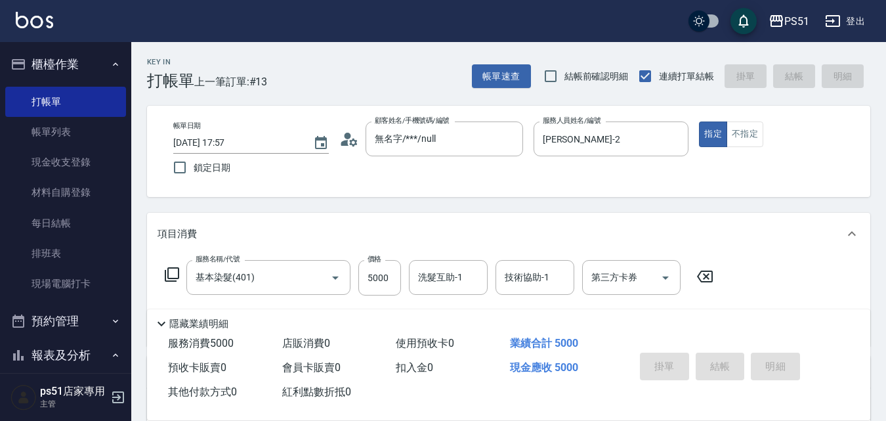
type input "[DATE] 17:58"
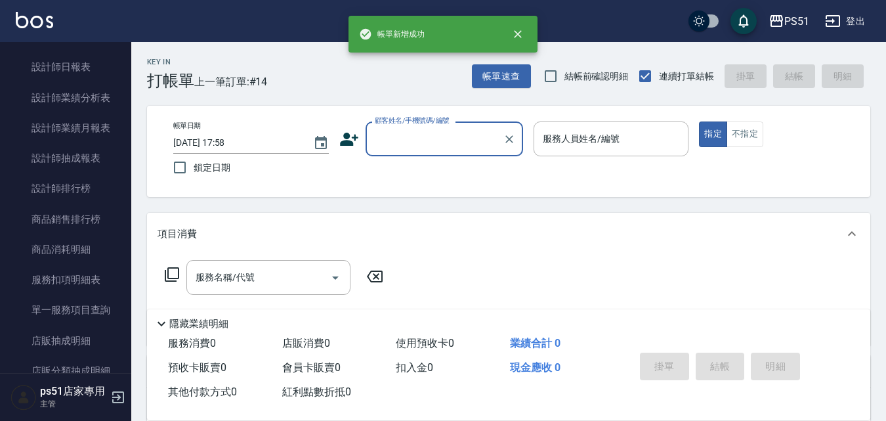
scroll to position [690, 0]
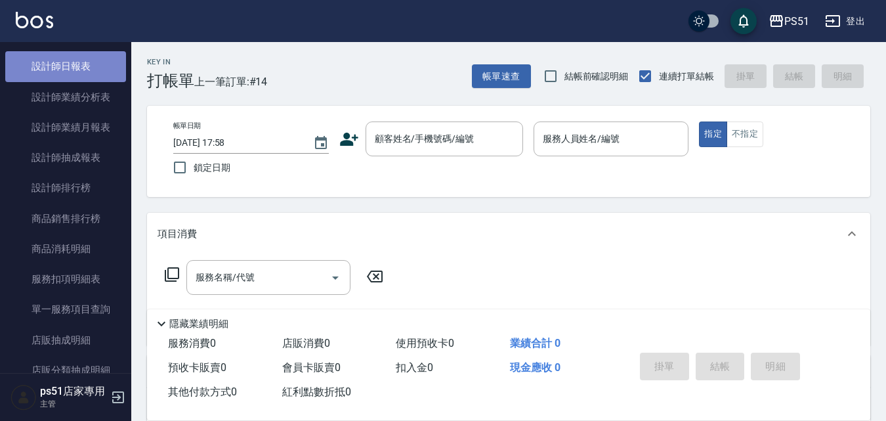
click at [91, 70] on link "設計師日報表" at bounding box center [65, 66] width 121 height 30
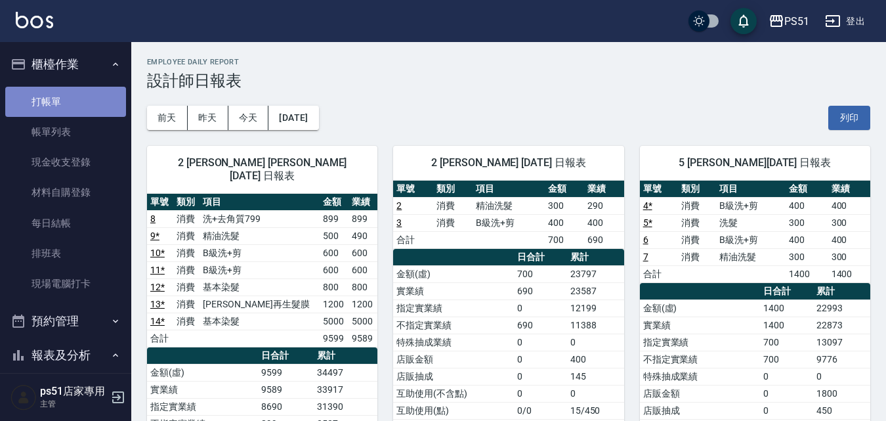
click at [96, 96] on link "打帳單" at bounding box center [65, 102] width 121 height 30
